Goal: Contribute content

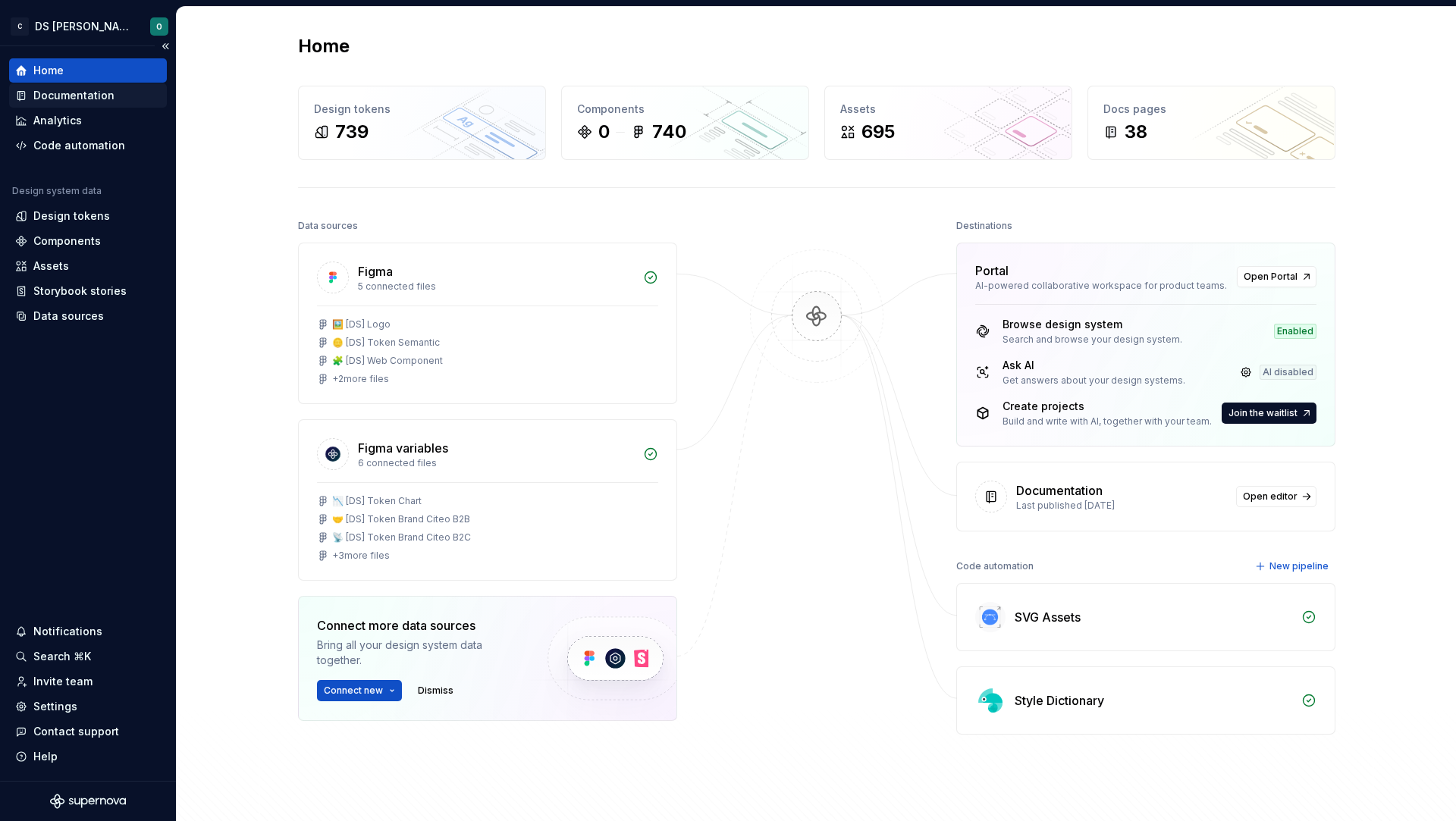
click at [112, 99] on div "Documentation" at bounding box center [87, 95] width 145 height 15
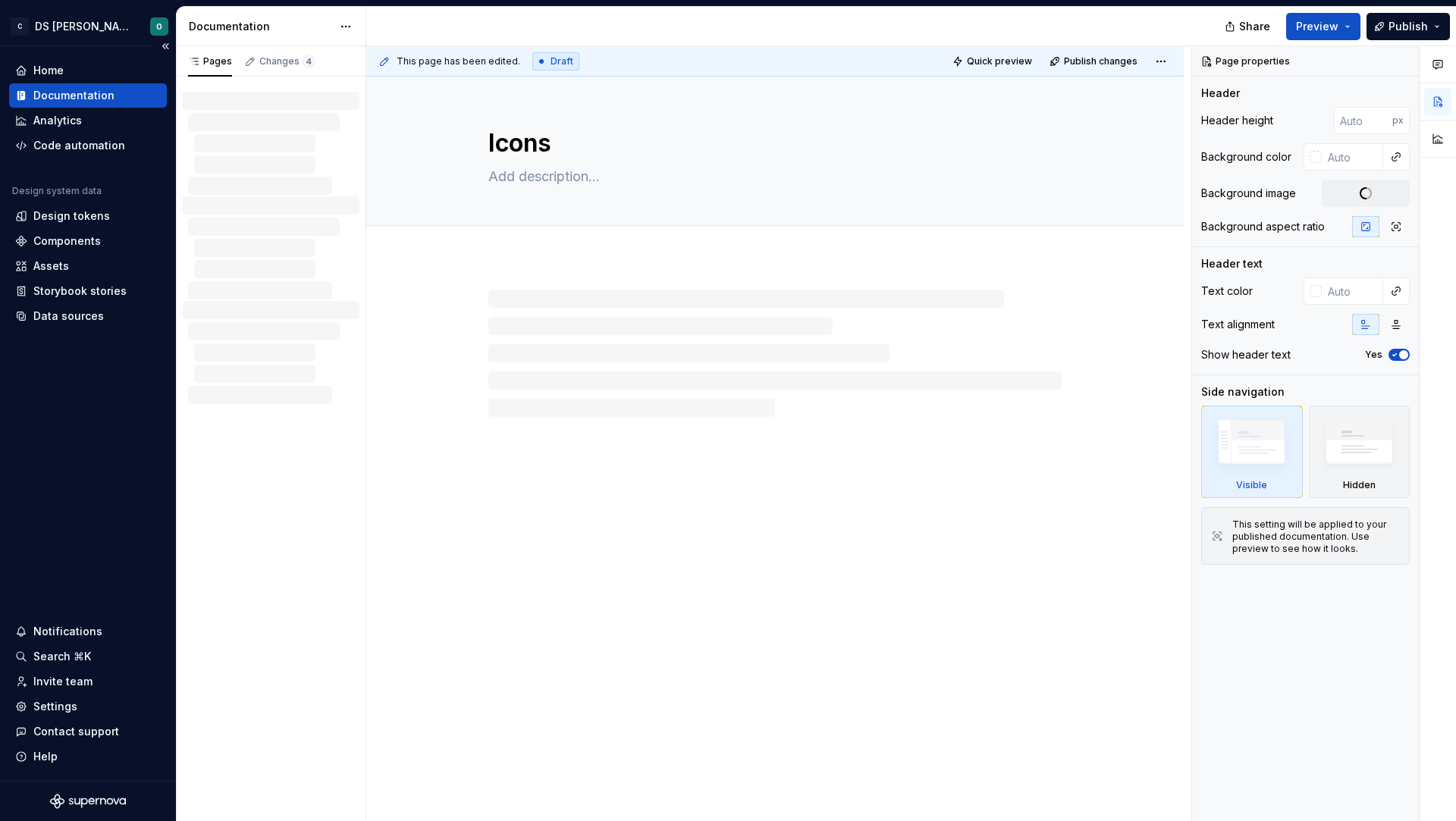
type textarea "*"
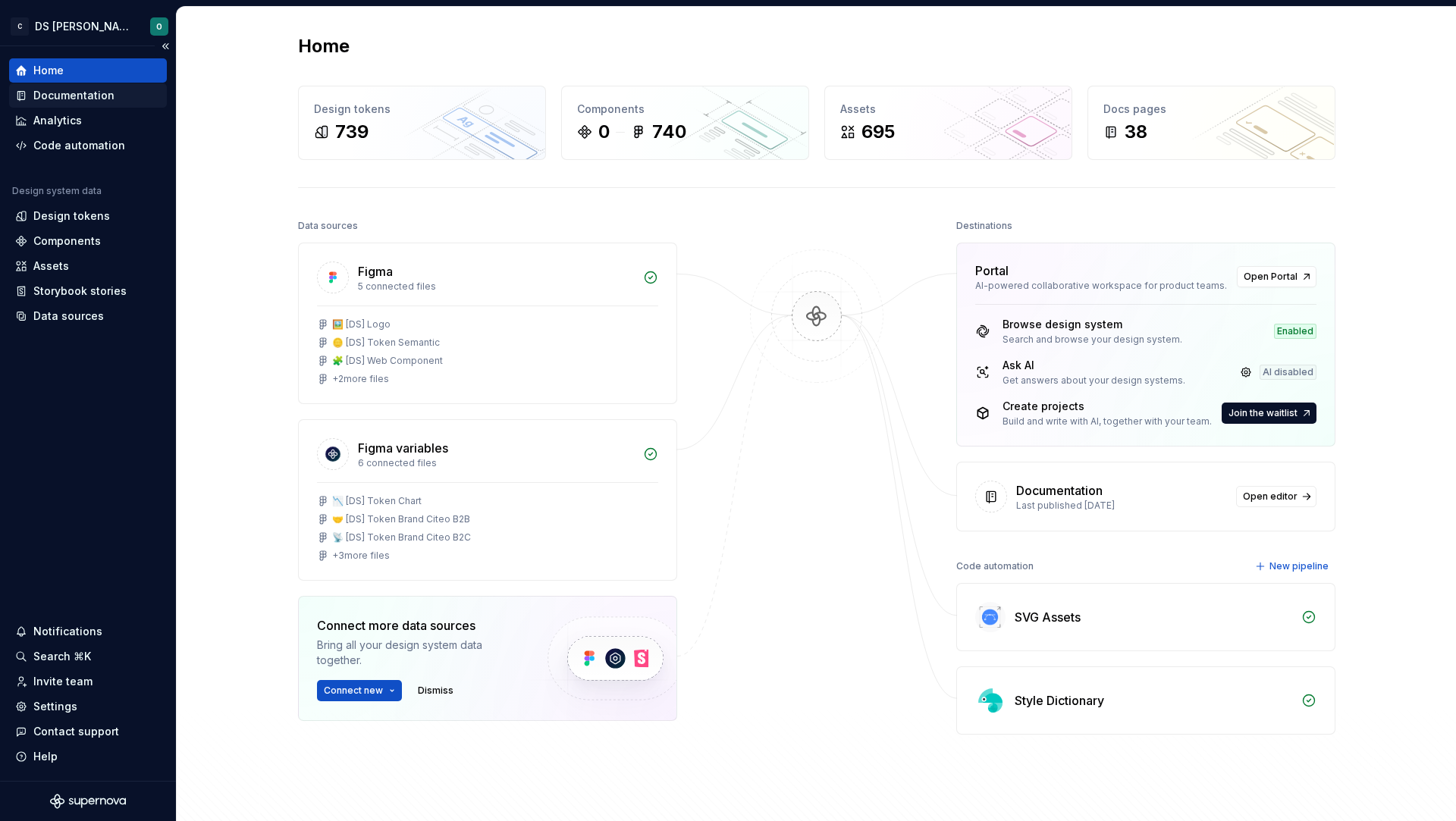
click at [98, 103] on div "Documentation" at bounding box center [87, 96] width 158 height 25
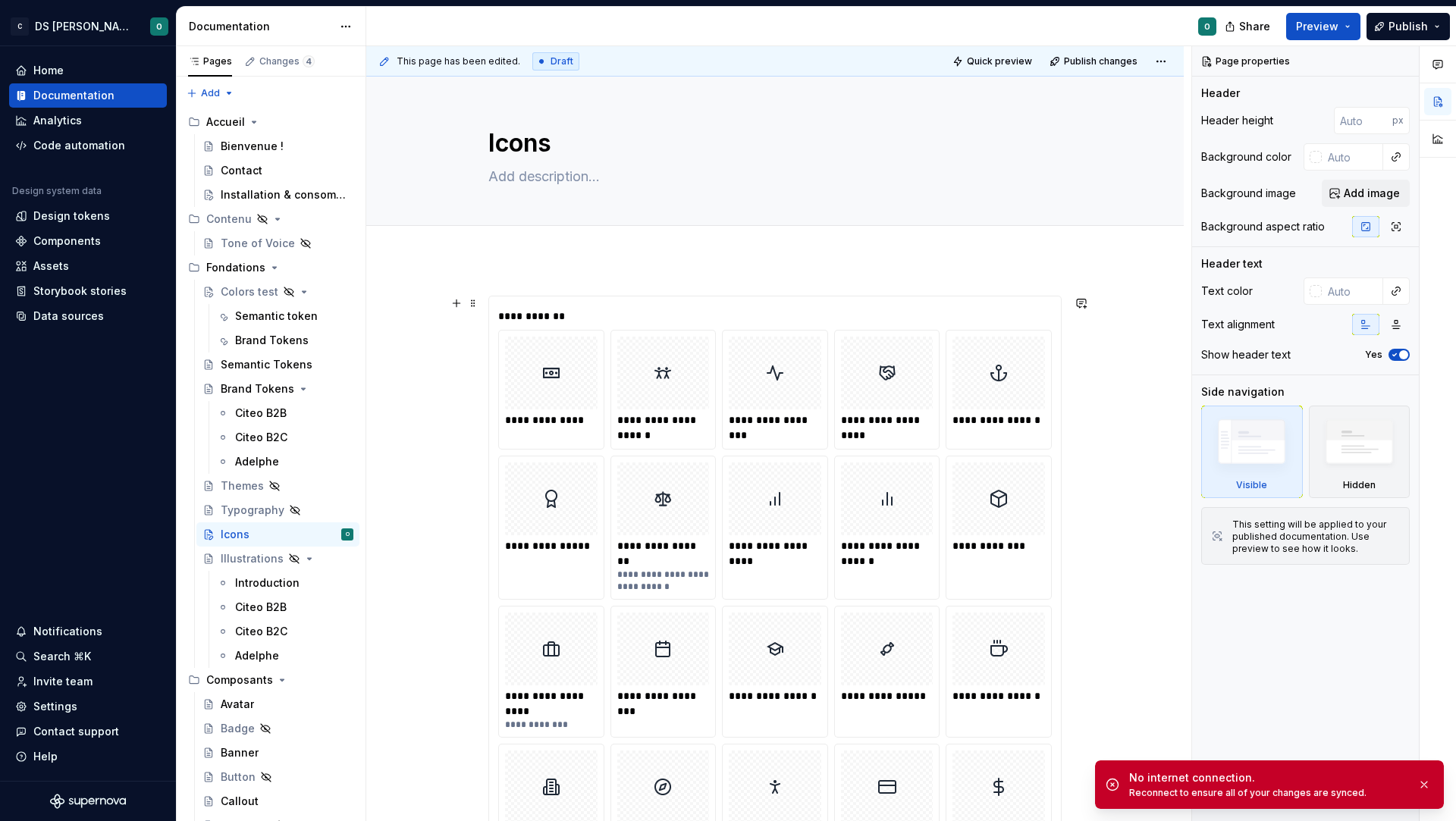
type textarea "*"
